Goal: Information Seeking & Learning: Learn about a topic

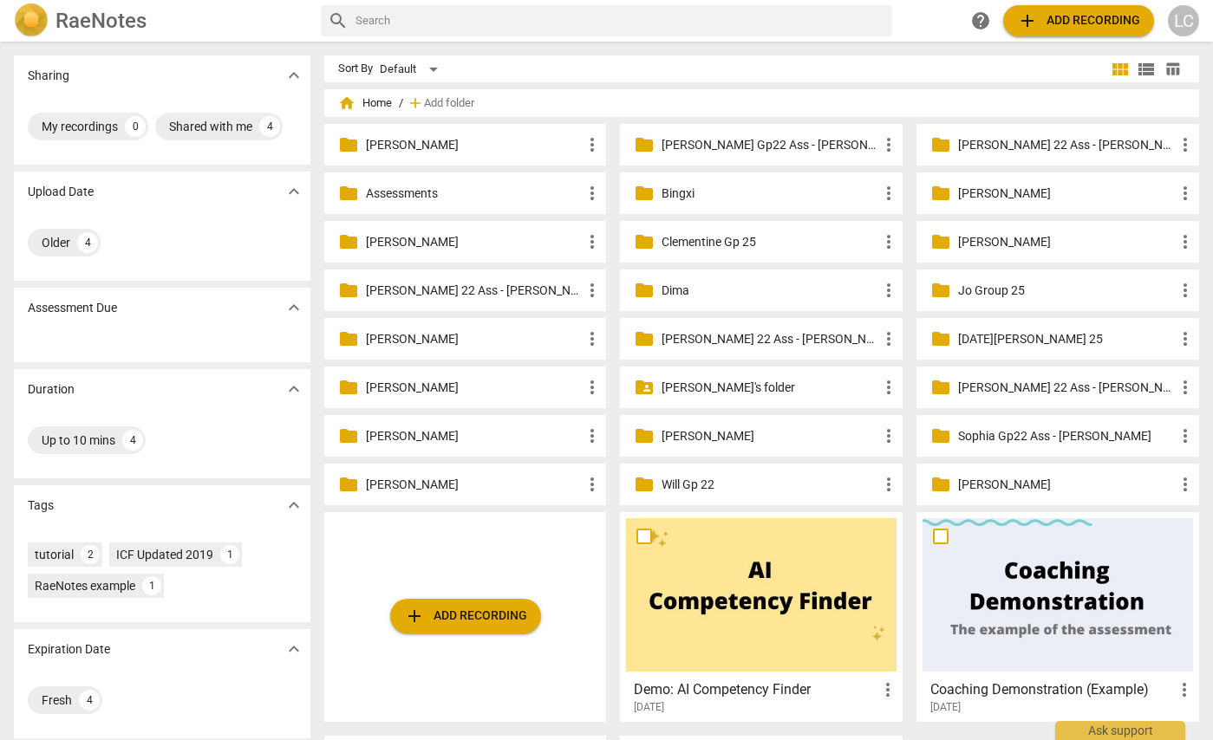
click at [671, 388] on p "[PERSON_NAME]'s folder" at bounding box center [769, 388] width 217 height 18
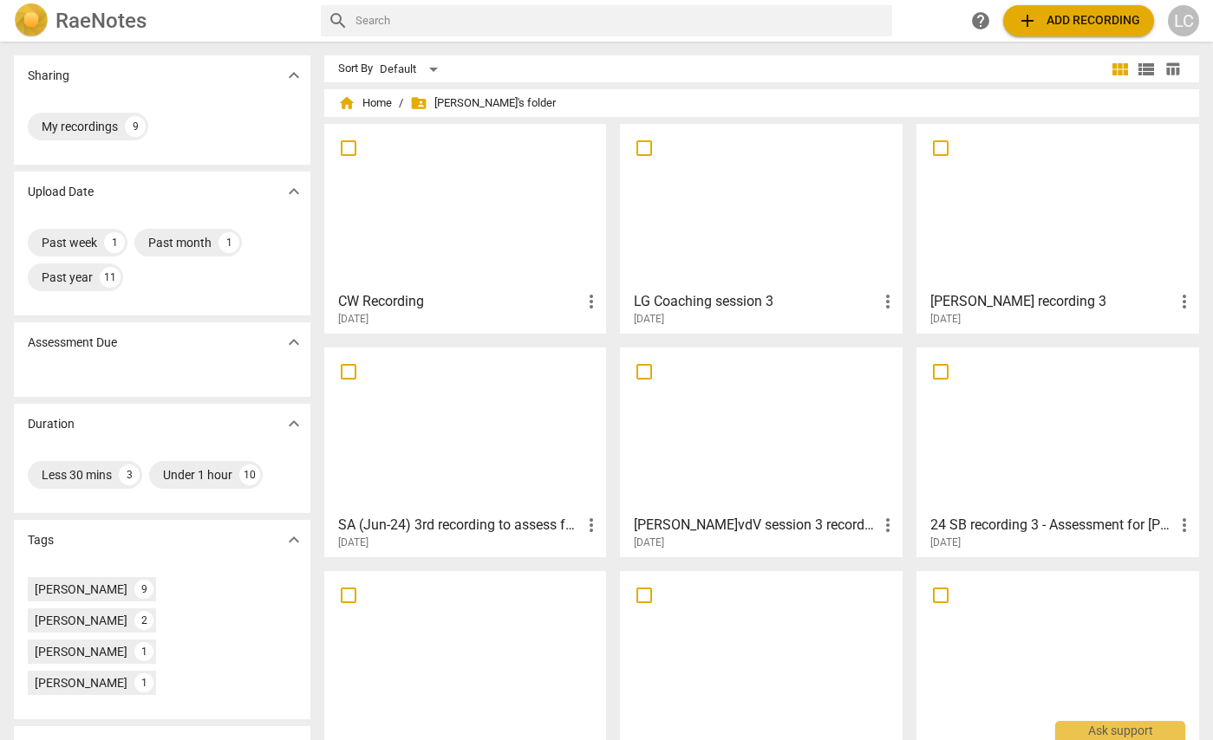
click at [718, 265] on div at bounding box center [761, 206] width 270 height 153
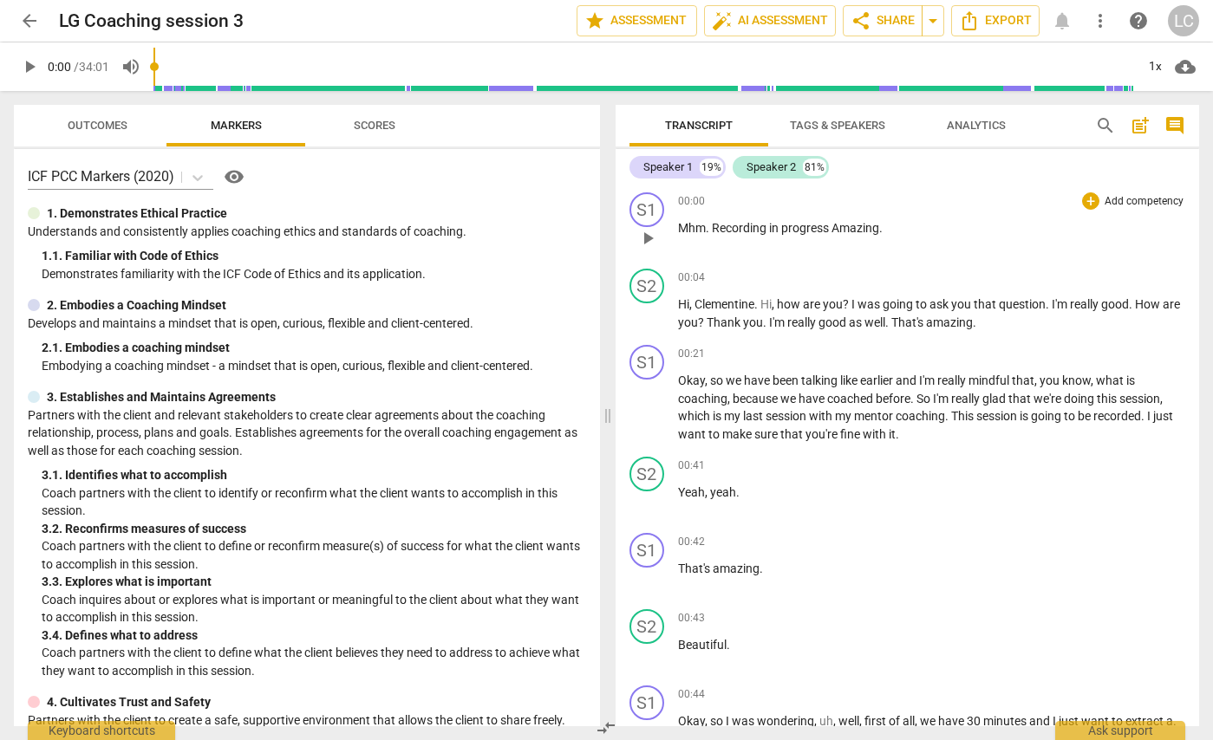
click at [650, 239] on span "play_arrow" at bounding box center [647, 238] width 21 height 21
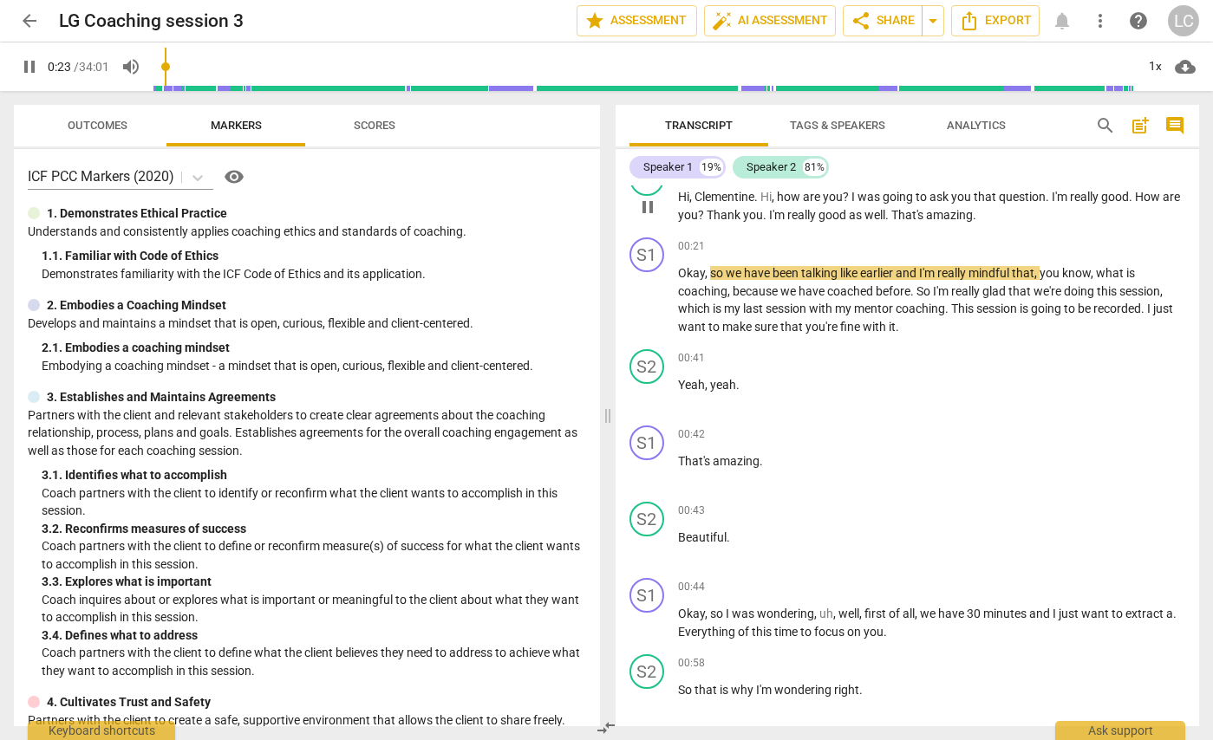
scroll to position [111, 0]
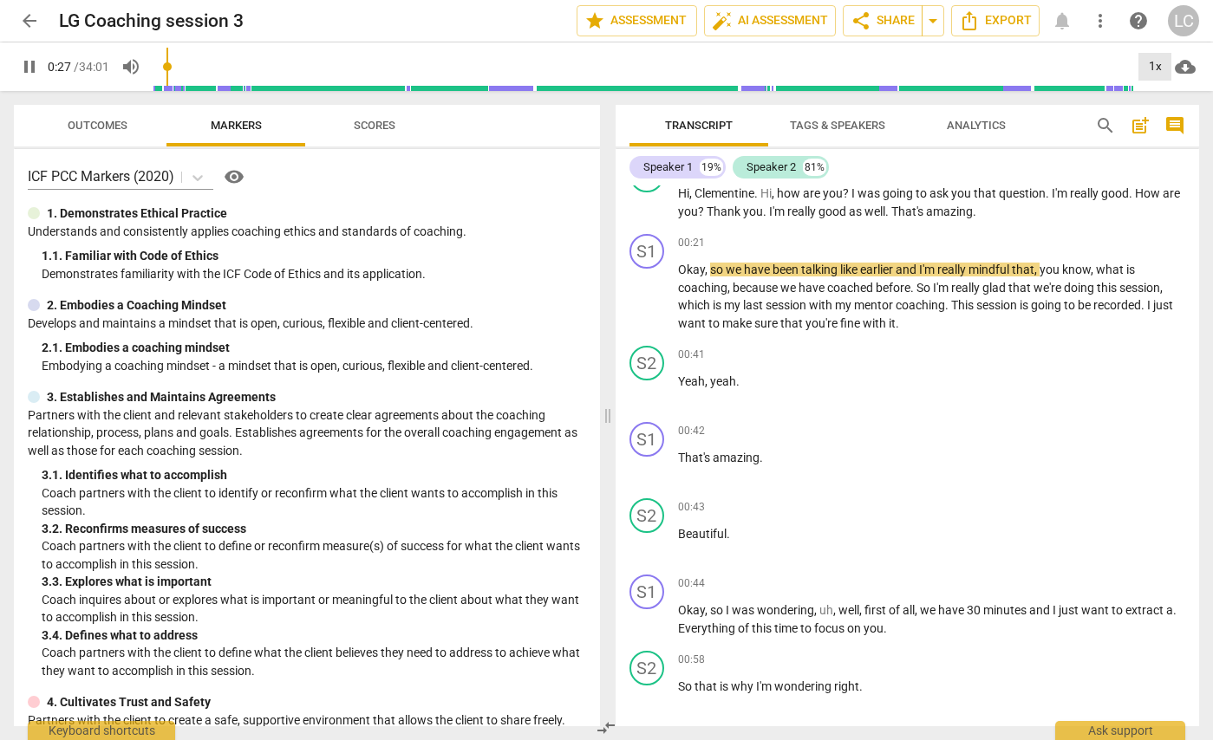
click at [1157, 72] on div "1x" at bounding box center [1154, 67] width 33 height 28
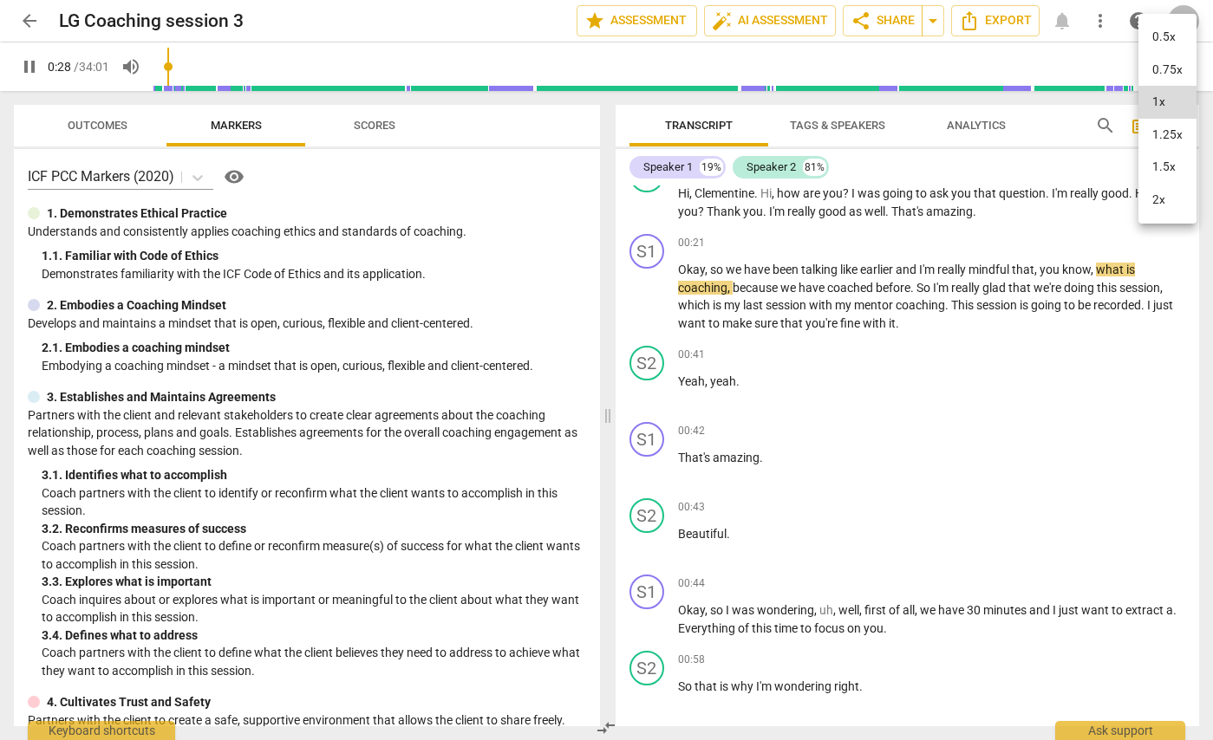
click at [1163, 136] on li "1.25x" at bounding box center [1167, 135] width 58 height 33
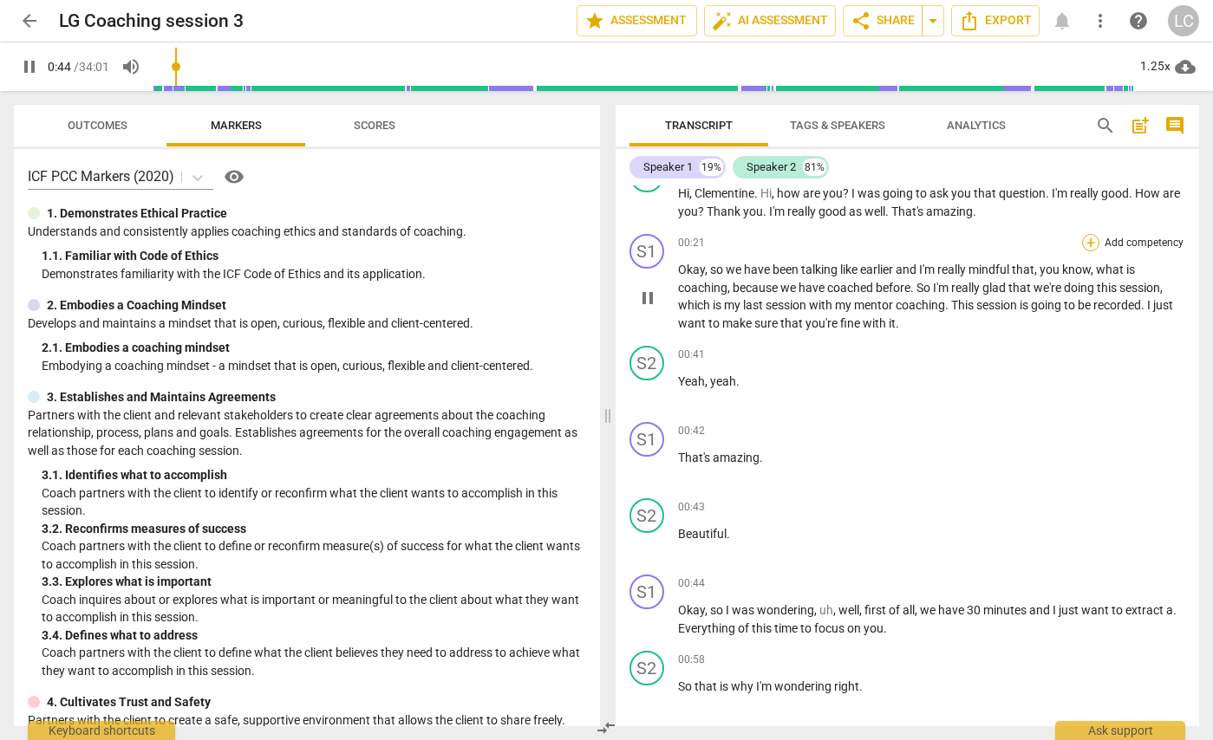
click at [1084, 244] on div "+" at bounding box center [1090, 242] width 17 height 17
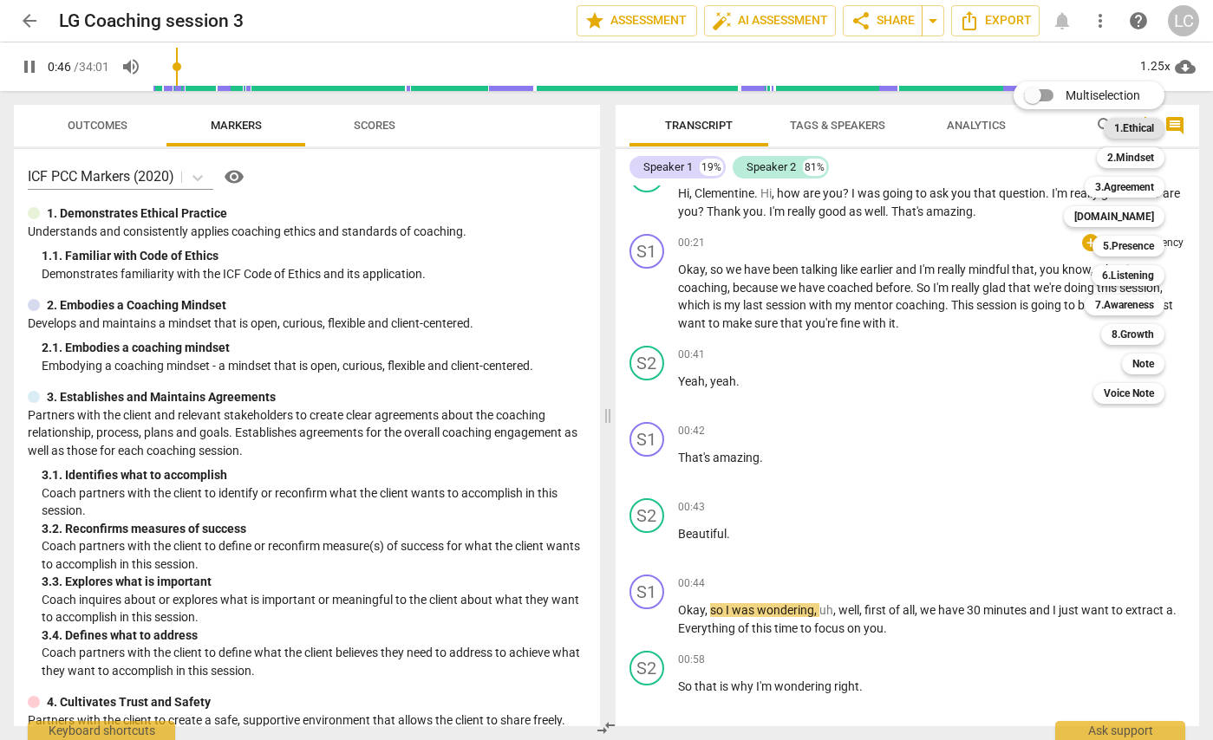
click at [1129, 127] on b "1.Ethical" at bounding box center [1134, 128] width 40 height 21
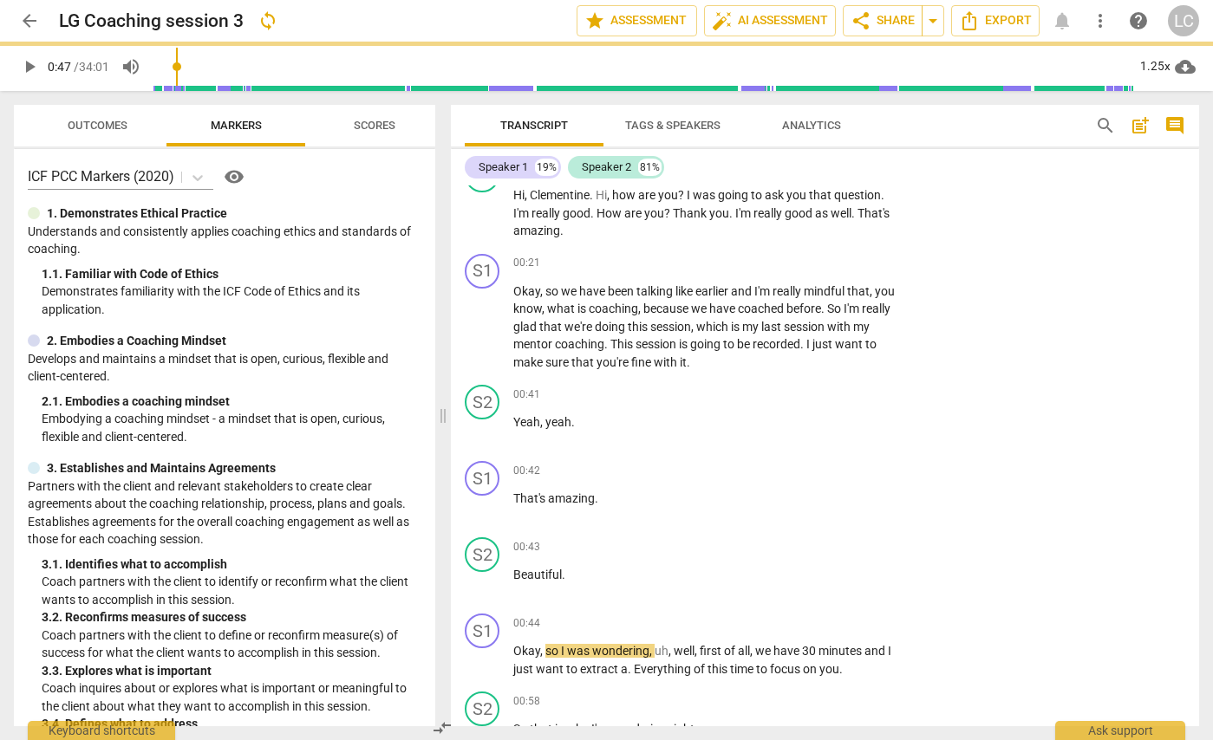
type input "48"
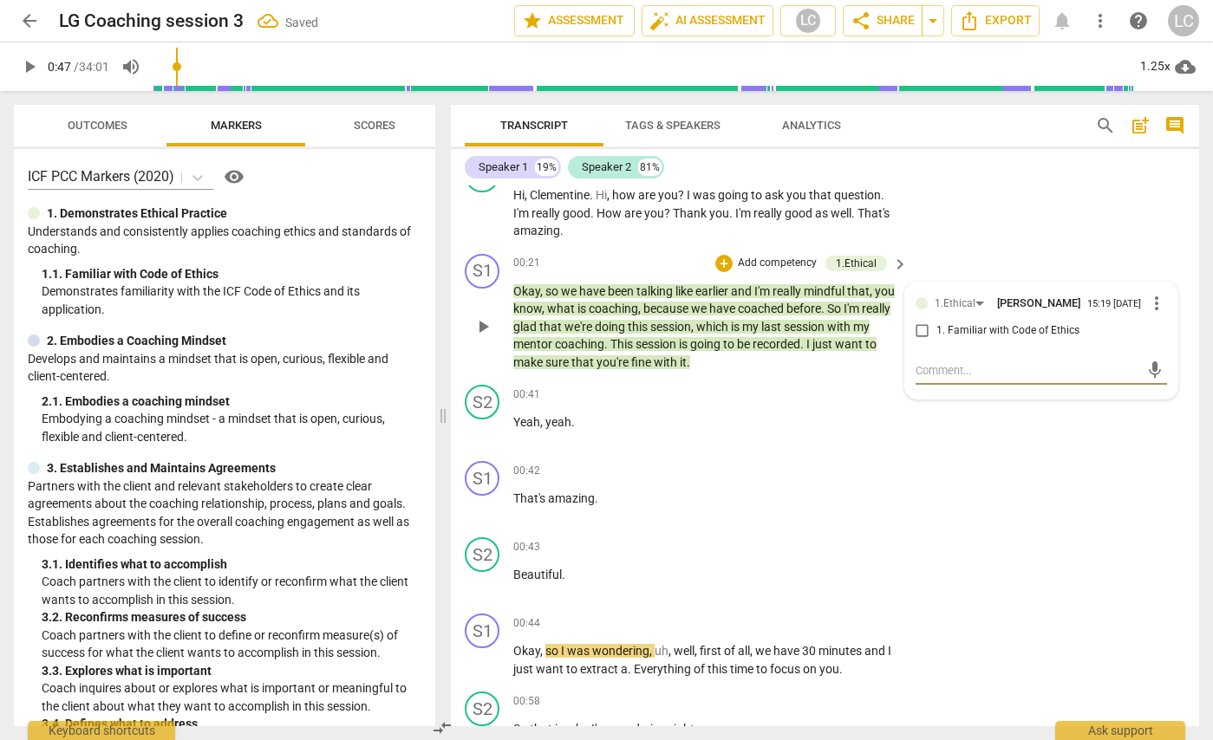
click at [917, 329] on input "1. Familiar with Code of Ethics" at bounding box center [923, 331] width 28 height 21
checkbox input "true"
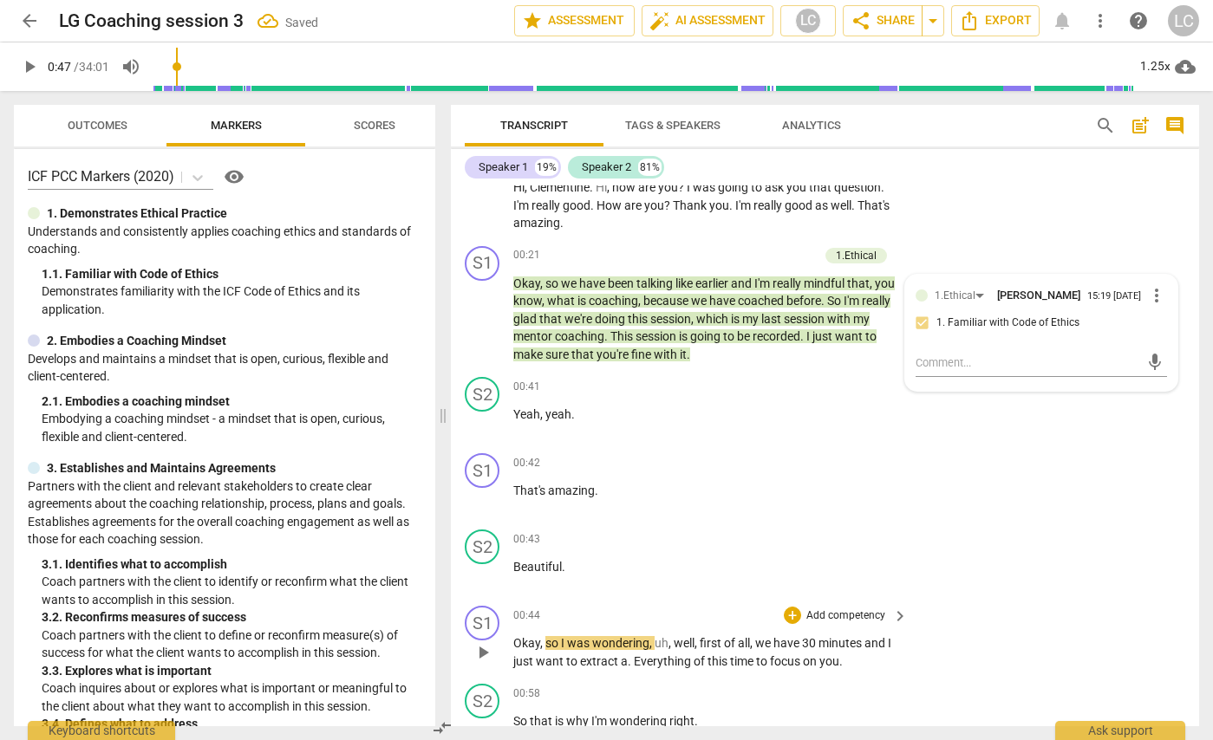
scroll to position [126, 0]
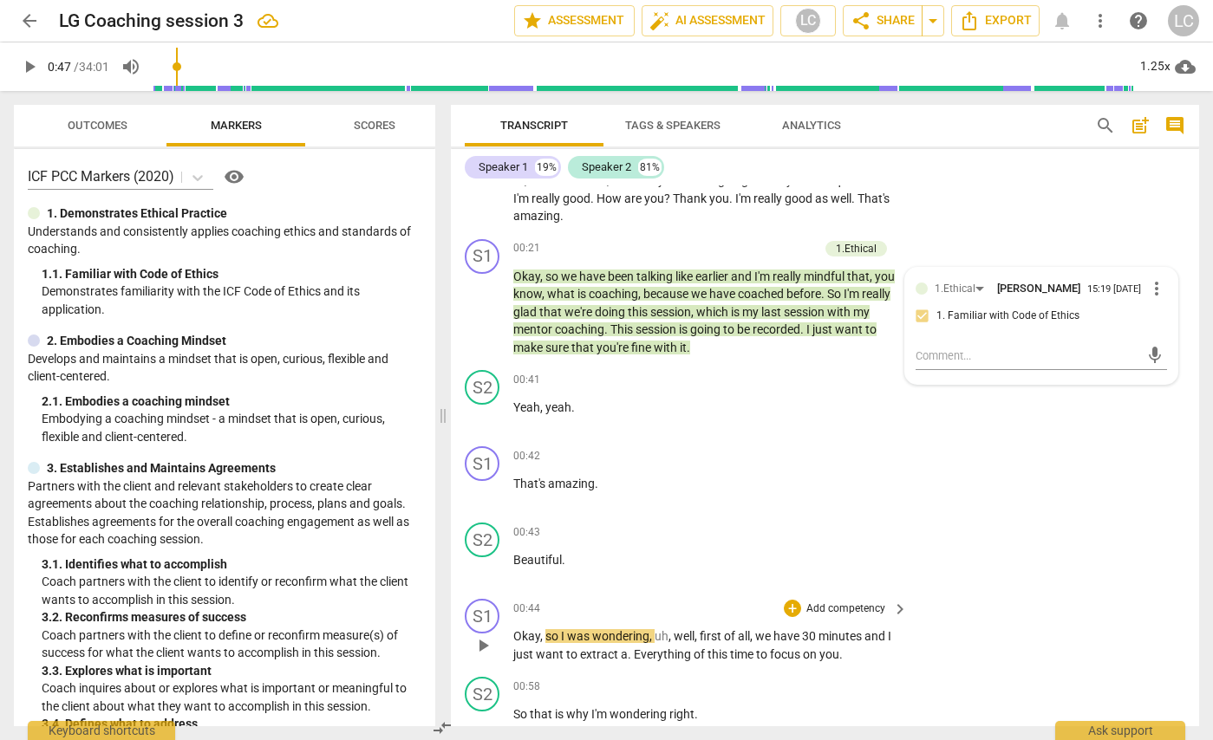
click at [483, 645] on span "play_arrow" at bounding box center [482, 645] width 21 height 21
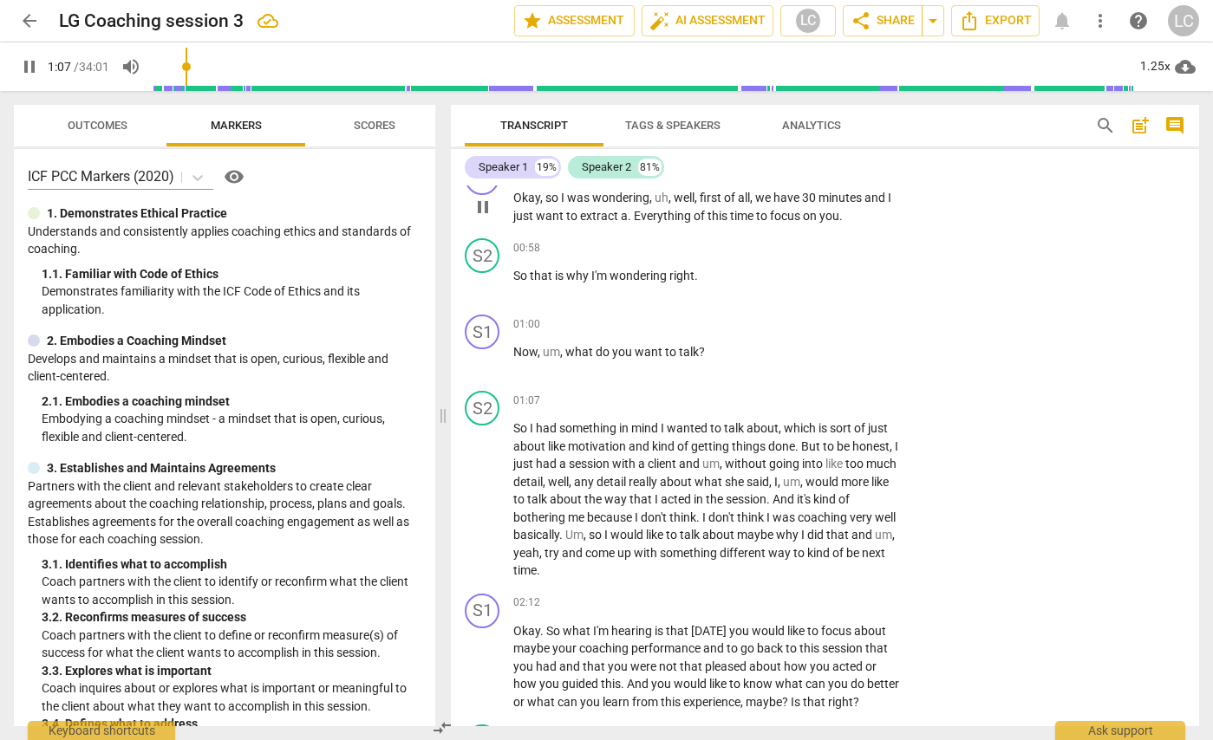
scroll to position [567, 0]
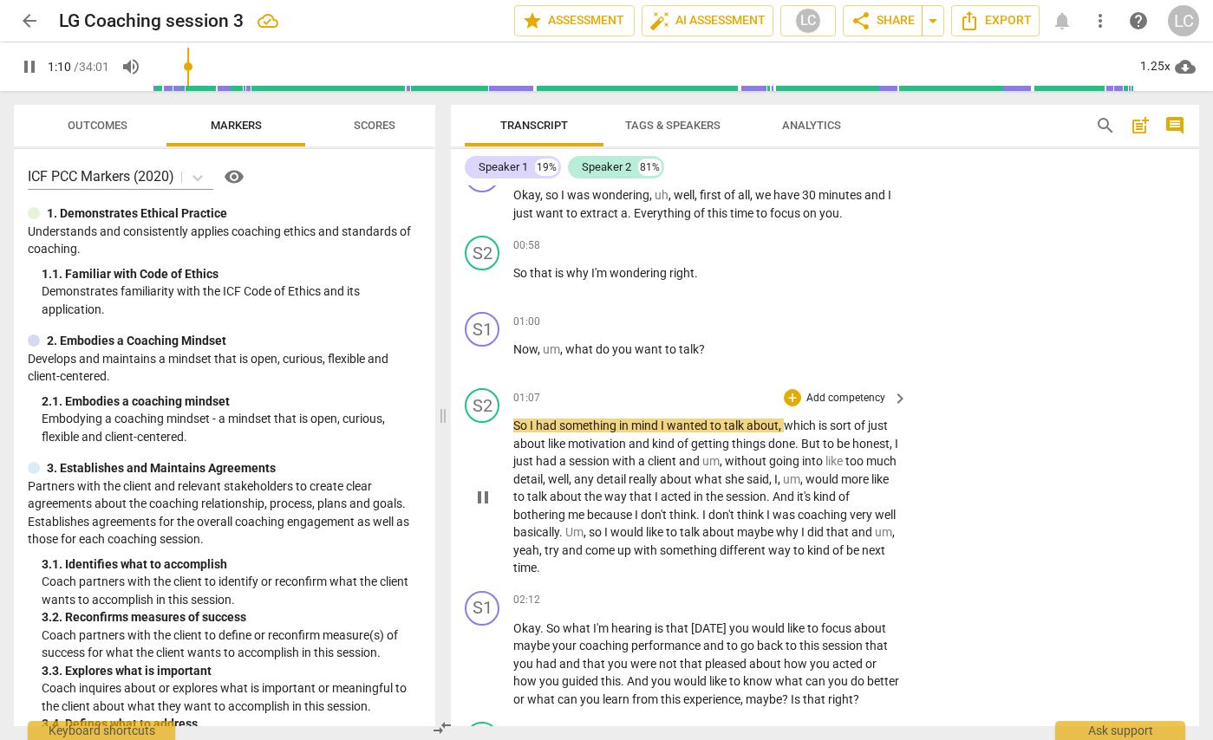
click at [488, 496] on span "pause" at bounding box center [482, 497] width 21 height 21
type input "71"
